Goal: Find specific page/section: Find specific page/section

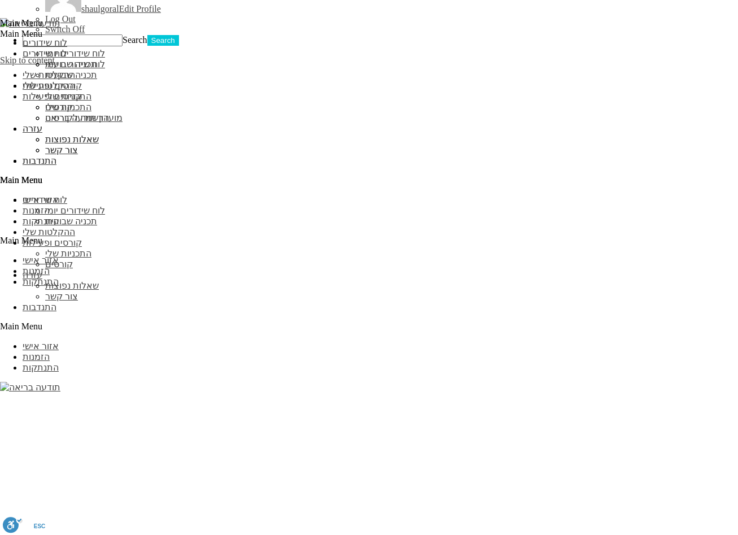
scroll to position [981, 0]
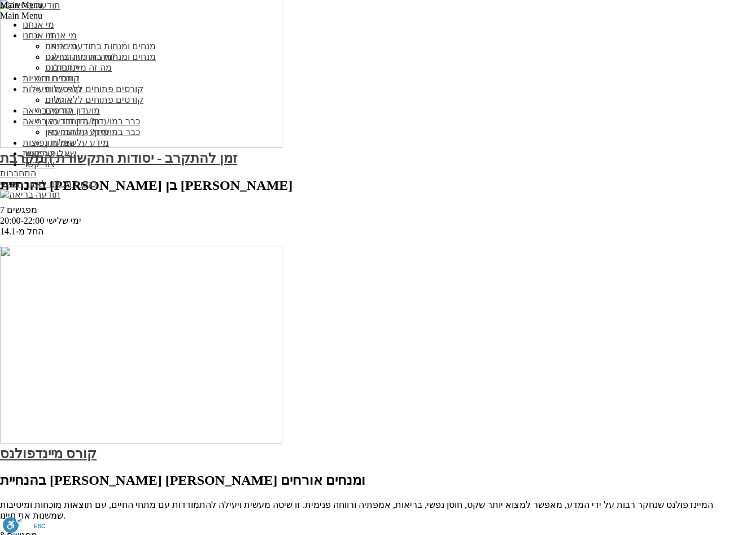
scroll to position [1226, 0]
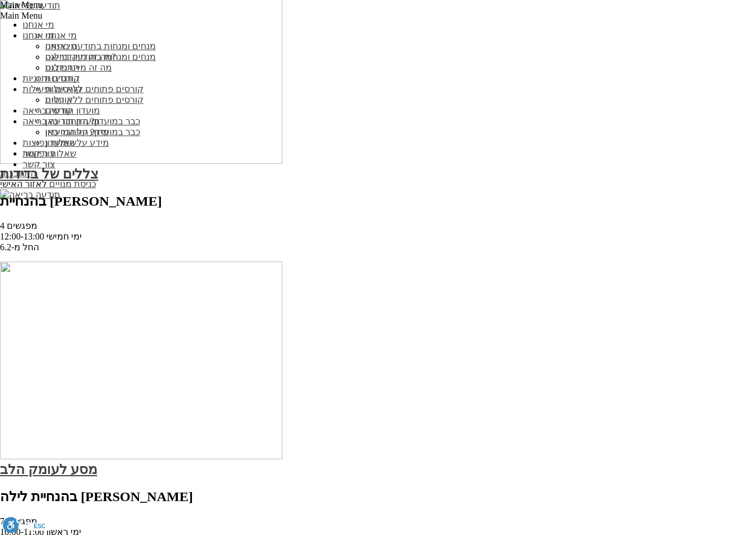
scroll to position [1226, 0]
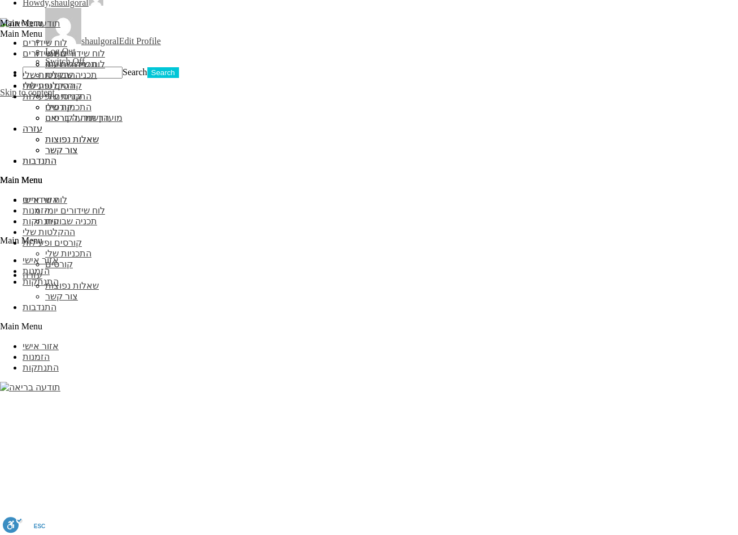
scroll to position [938, 0]
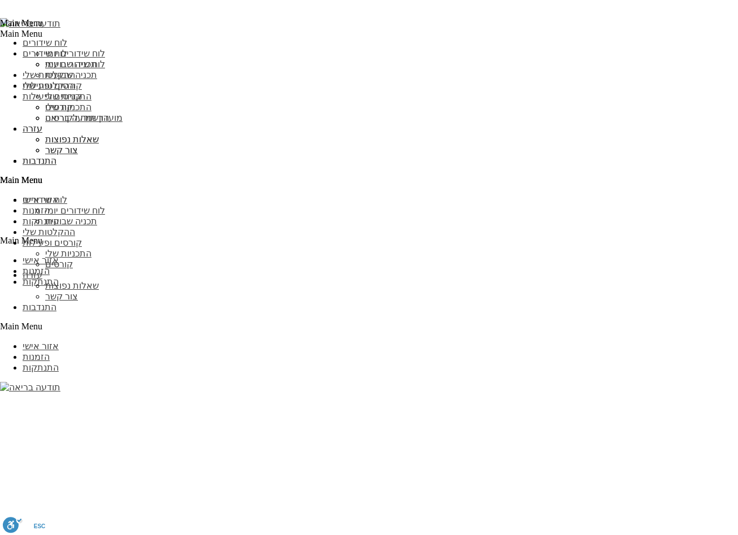
scroll to position [1512, 0]
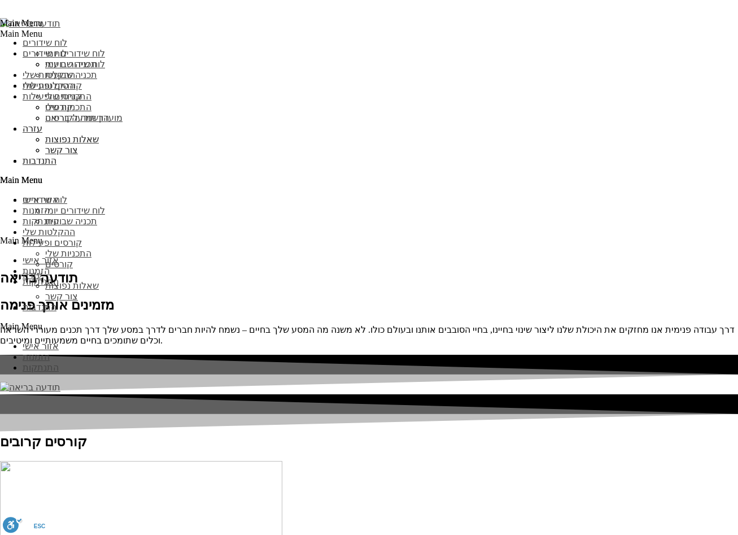
type input "עדכן"
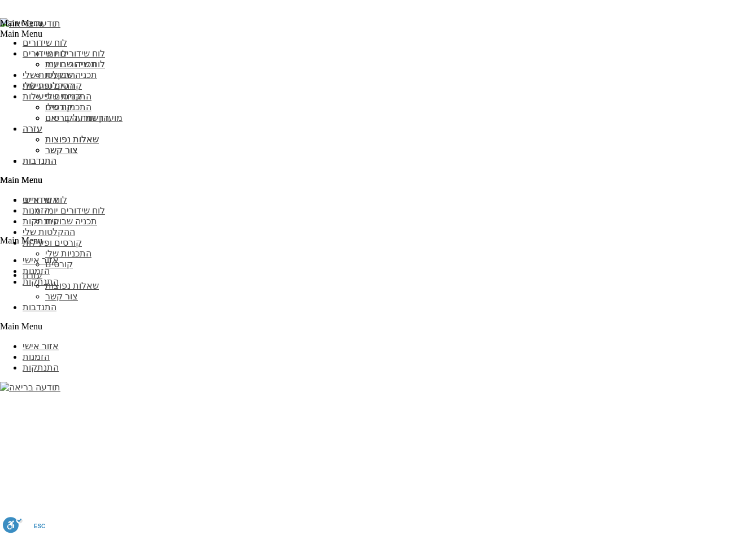
scroll to position [1012, 0]
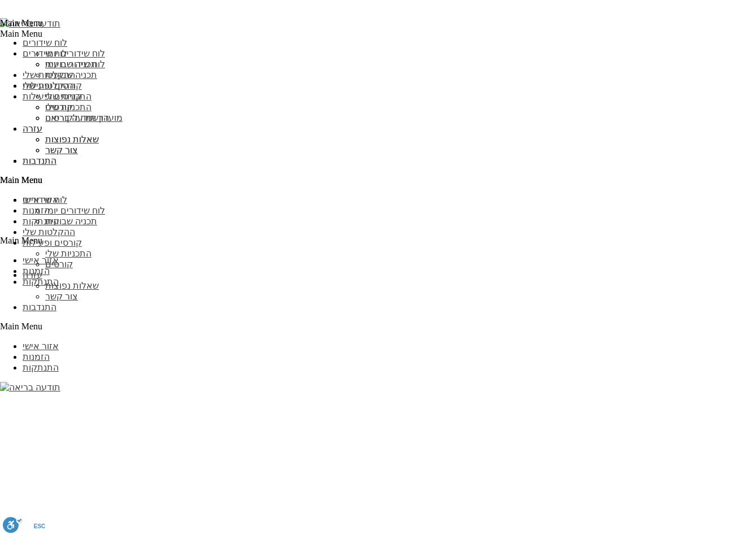
scroll to position [1076, 0]
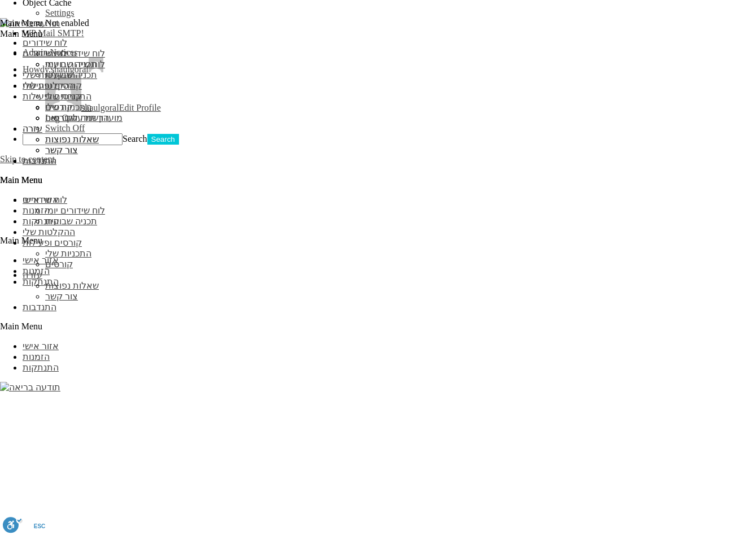
scroll to position [958, 0]
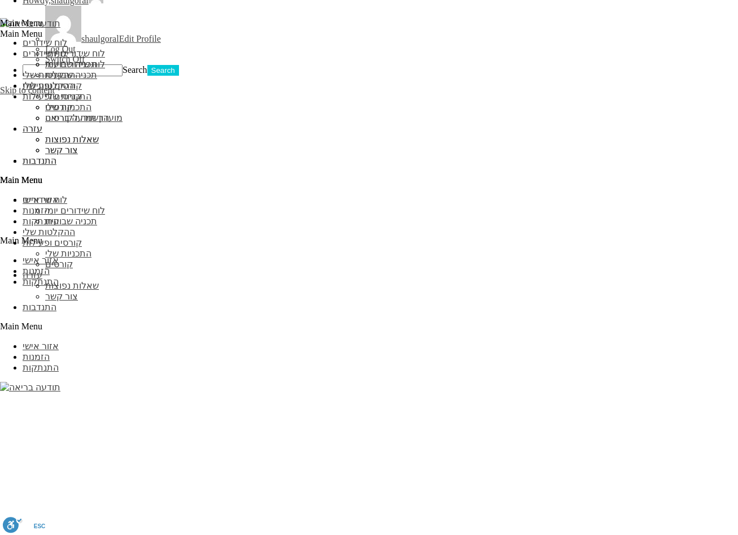
scroll to position [1412, 0]
